Goal: Transaction & Acquisition: Book appointment/travel/reservation

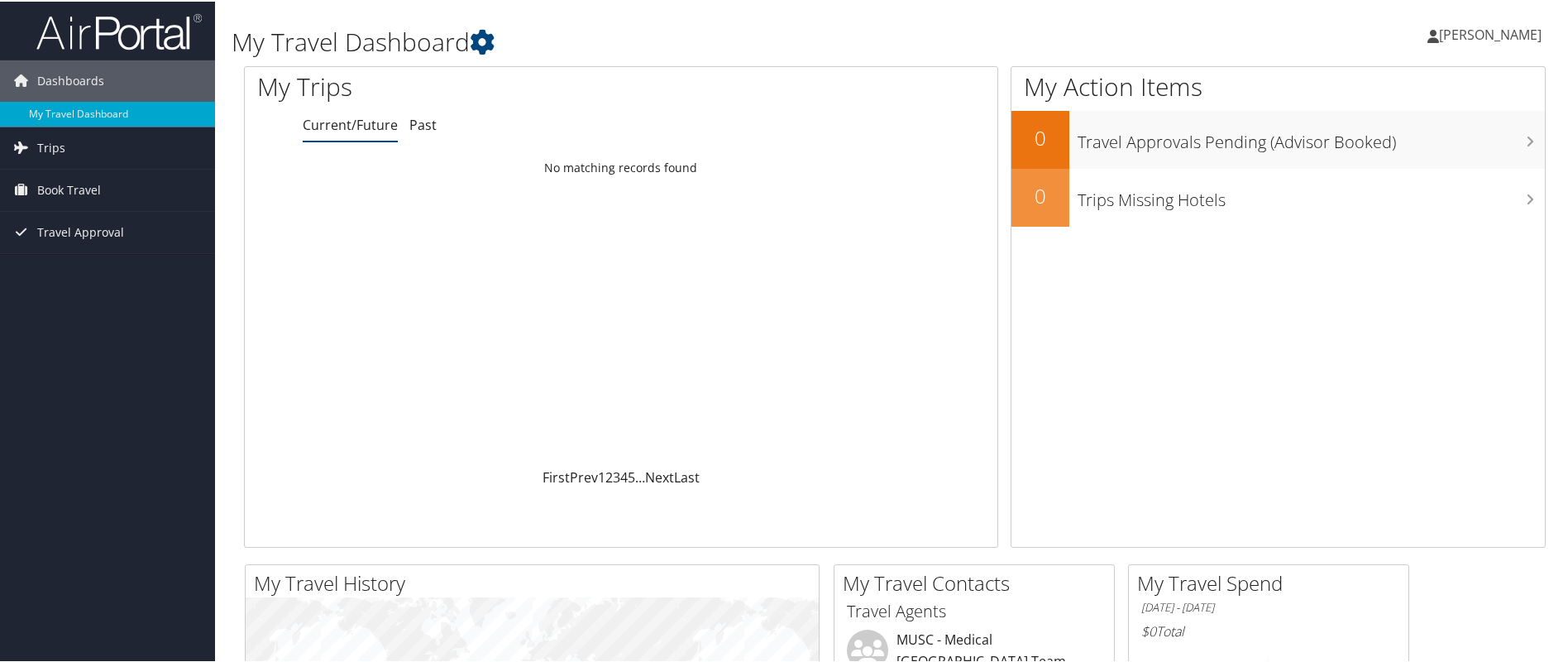
click at [1427, 33] on icon at bounding box center [1432, 35] width 11 height 13
click at [1427, 31] on icon at bounding box center [1432, 35] width 11 height 13
click at [1388, 91] on link "My Settings" at bounding box center [1446, 91] width 184 height 28
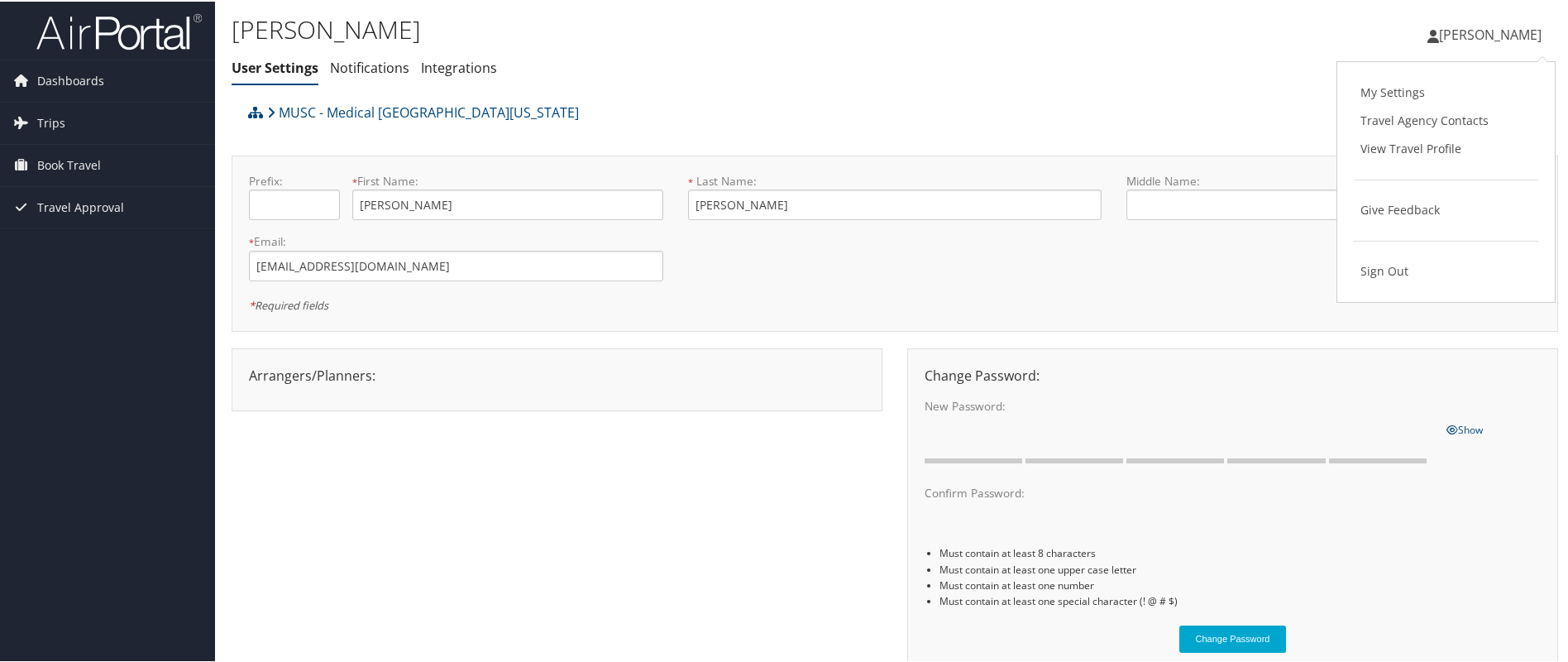
click at [1439, 33] on span "[PERSON_NAME]" at bounding box center [1490, 32] width 102 height 18
click at [1427, 32] on icon at bounding box center [1432, 35] width 11 height 13
click at [1394, 87] on link "My Settings" at bounding box center [1446, 91] width 184 height 28
click at [1427, 33] on icon at bounding box center [1432, 35] width 11 height 13
click at [84, 156] on span "Book Travel" at bounding box center [68, 164] width 64 height 42
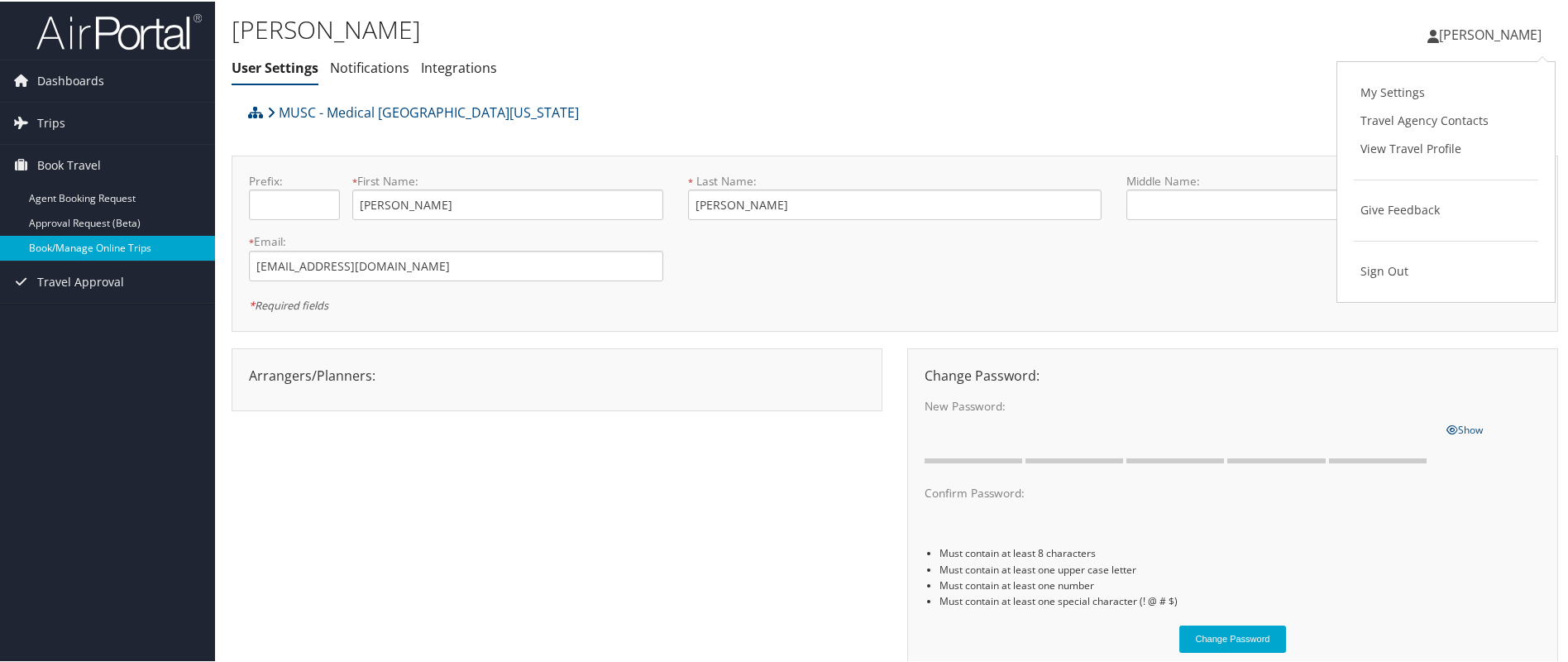
click at [91, 242] on link "Book/Manage Online Trips" at bounding box center [107, 247] width 215 height 25
